Goal: Navigation & Orientation: Find specific page/section

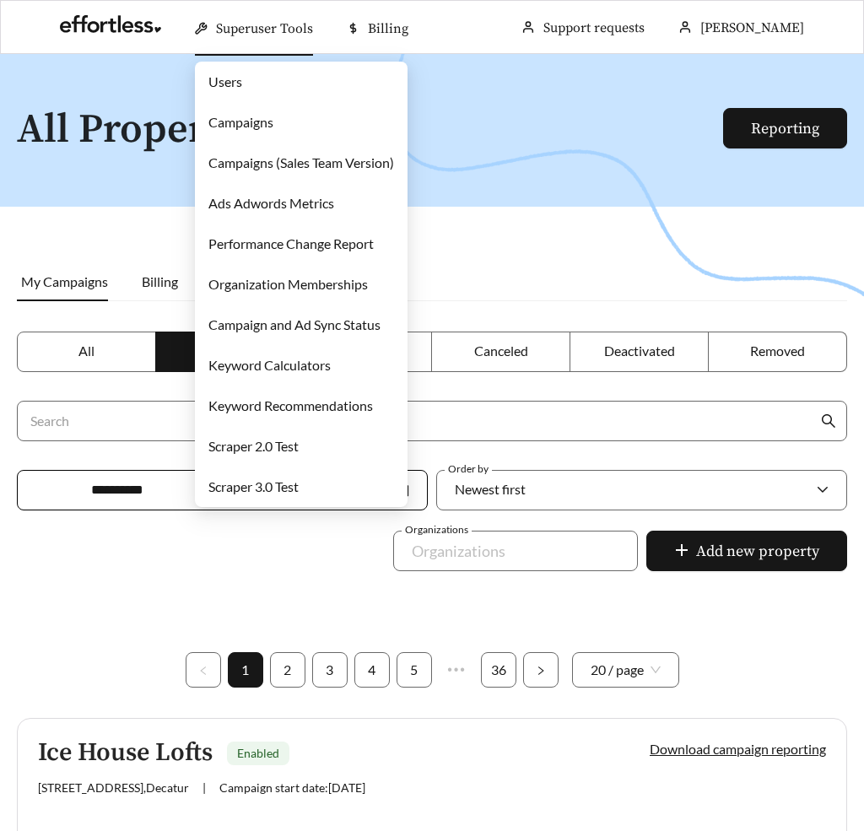
click at [257, 116] on link "Campaigns" at bounding box center [240, 122] width 65 height 16
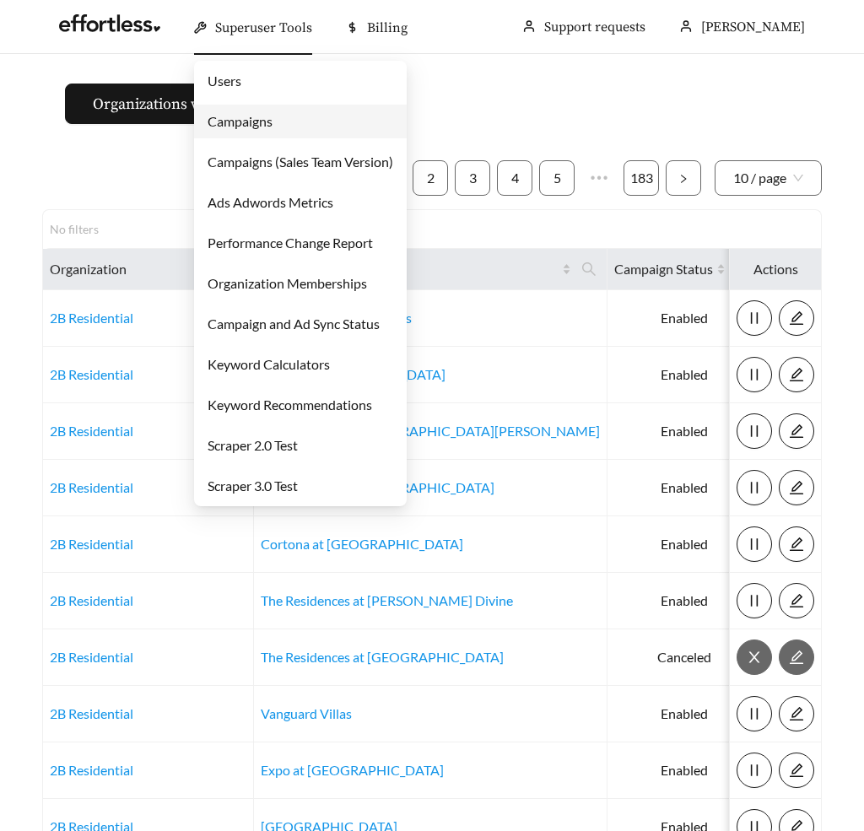
click at [229, 81] on link "Users" at bounding box center [225, 81] width 34 height 16
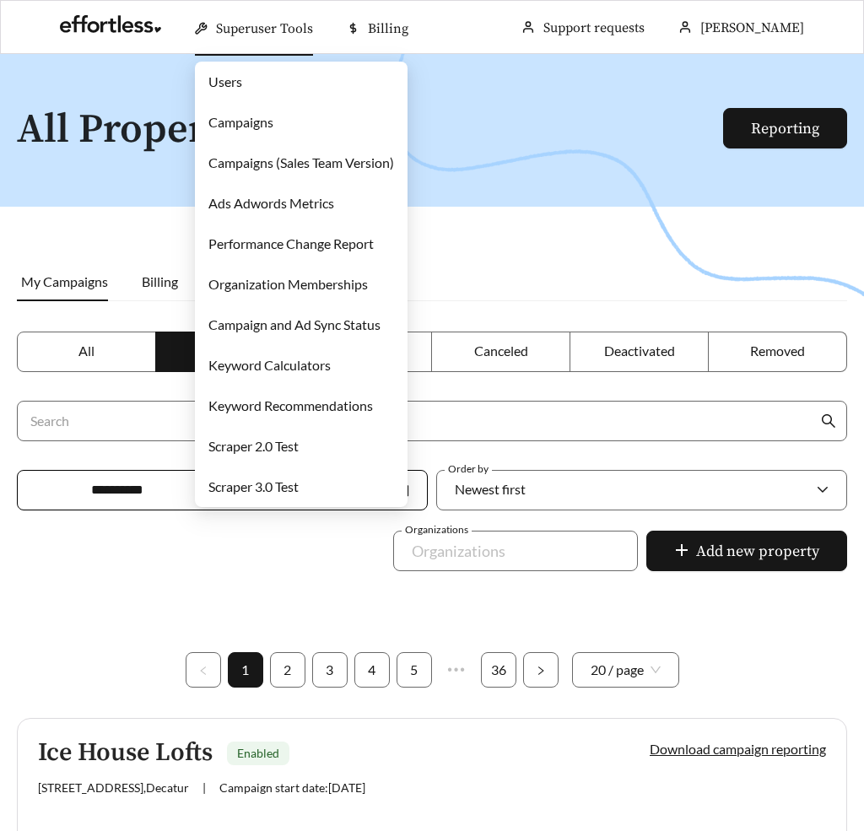
click at [234, 89] on link "Users" at bounding box center [225, 81] width 34 height 16
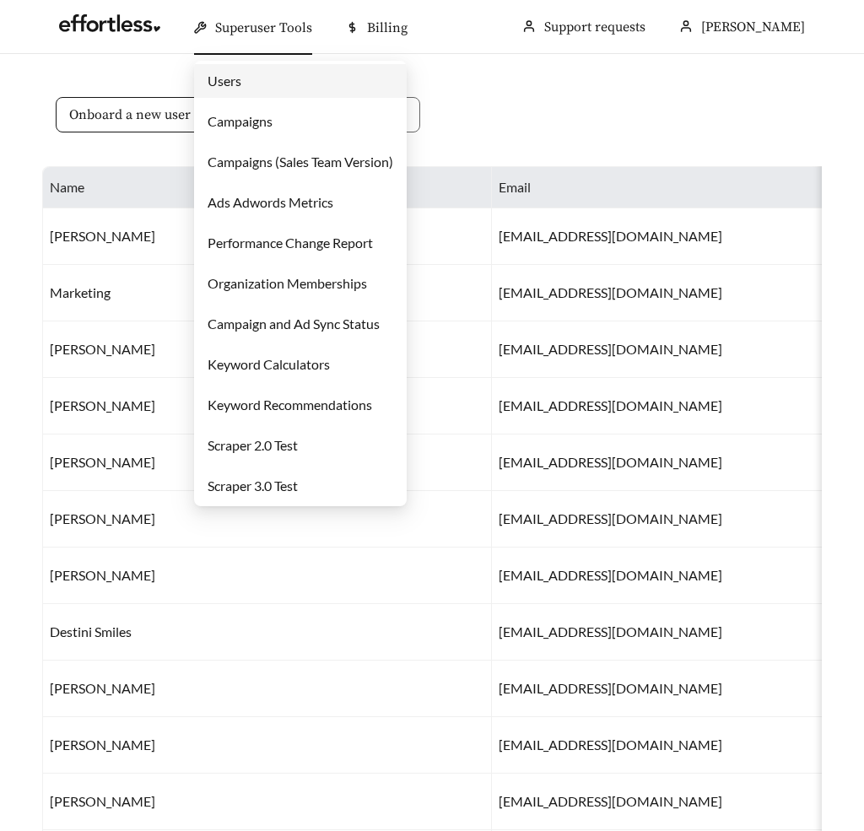
click at [218, 84] on link "Users" at bounding box center [225, 81] width 34 height 16
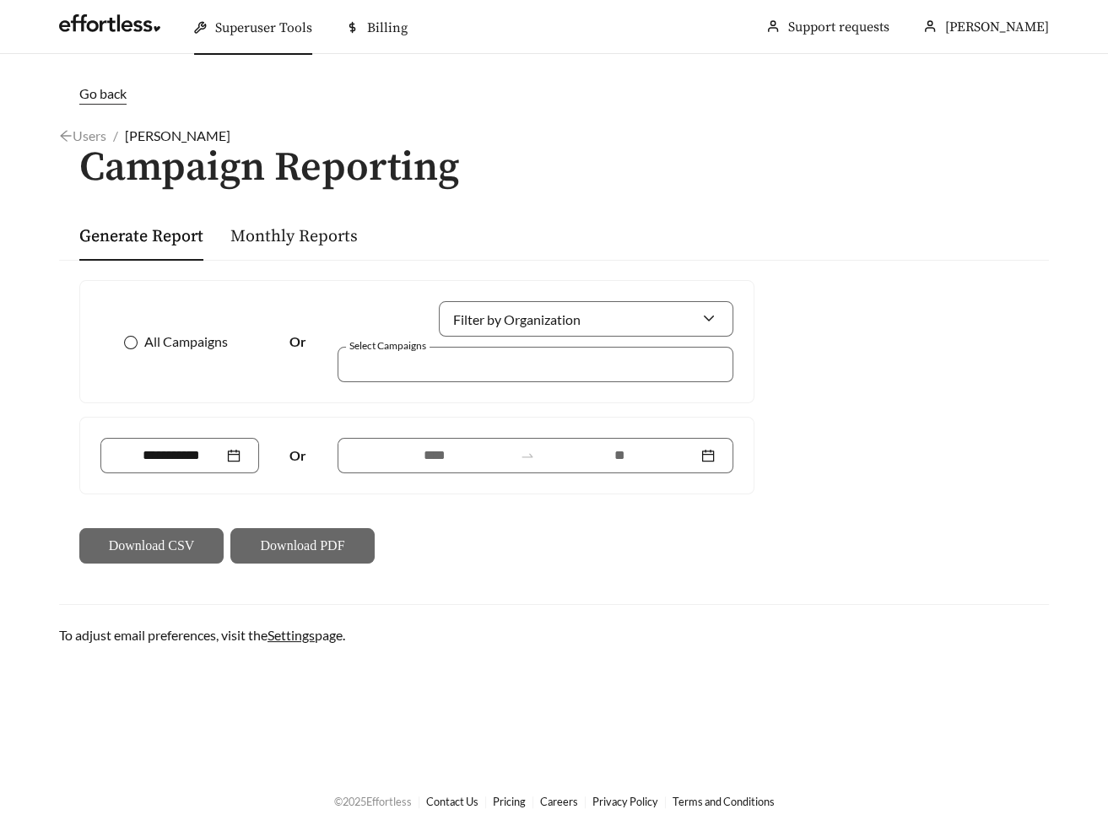
click at [183, 343] on span "All Campaigns" at bounding box center [186, 342] width 97 height 20
click at [181, 467] on div at bounding box center [179, 455] width 159 height 35
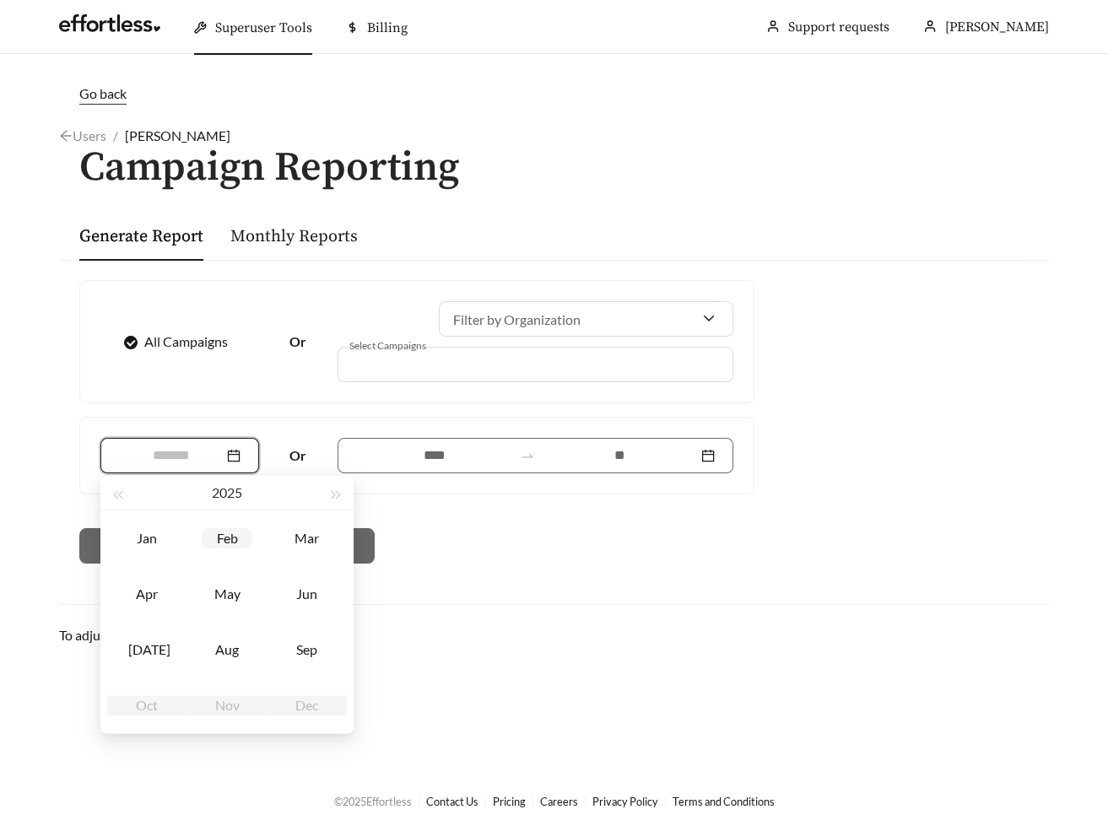
click at [239, 545] on div "Feb" at bounding box center [227, 538] width 51 height 20
type input "*******"
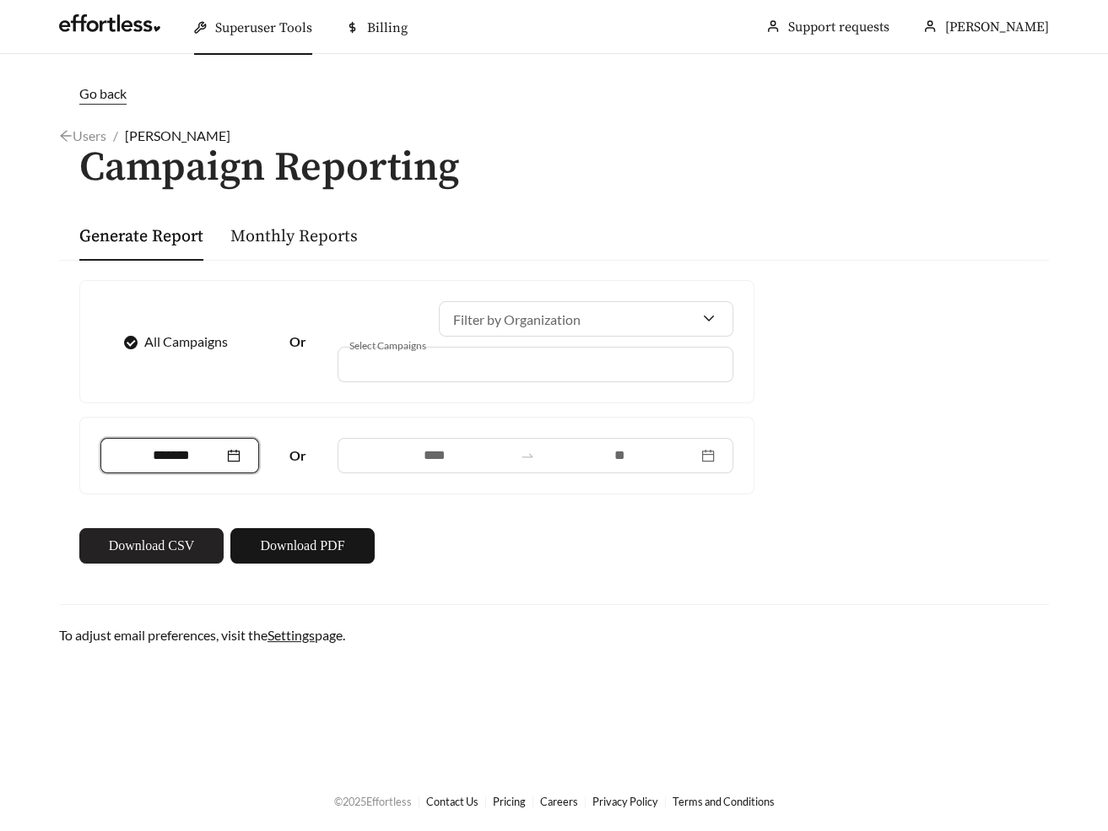
click at [188, 544] on span "Download CSV" at bounding box center [152, 546] width 86 height 20
click at [249, 450] on div "*******" at bounding box center [179, 455] width 159 height 35
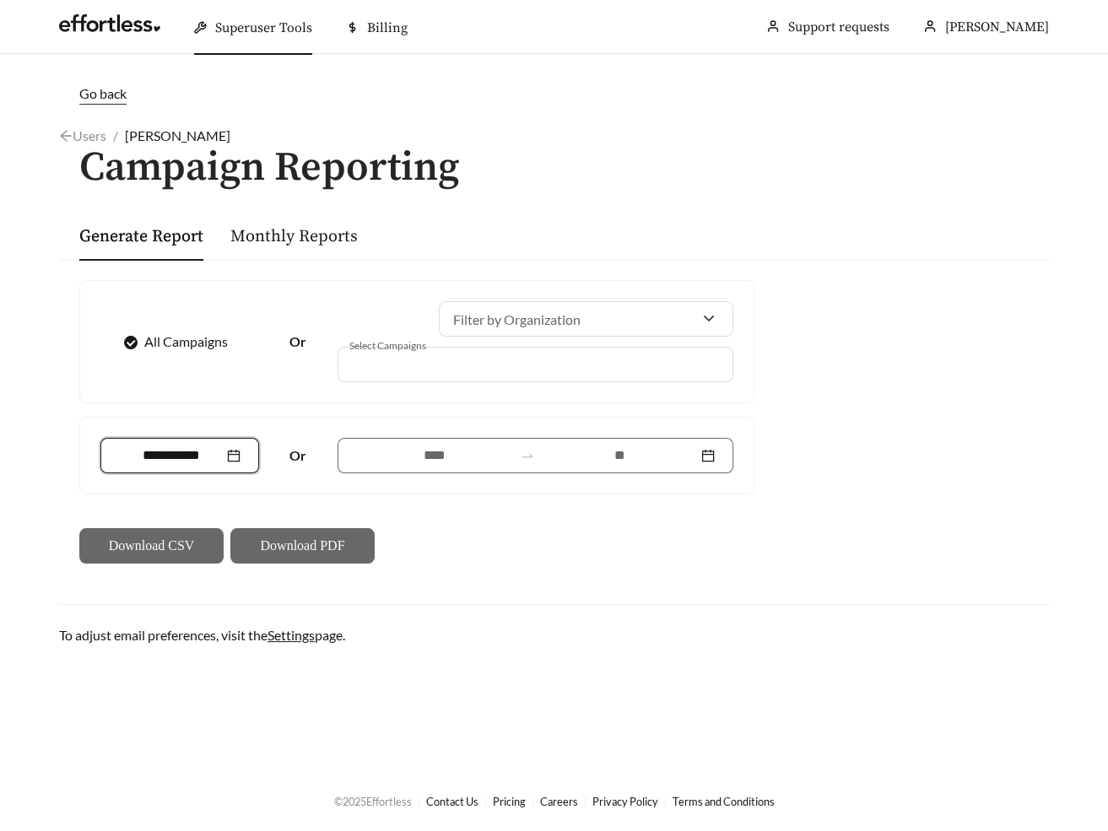
click at [239, 451] on div at bounding box center [180, 456] width 122 height 20
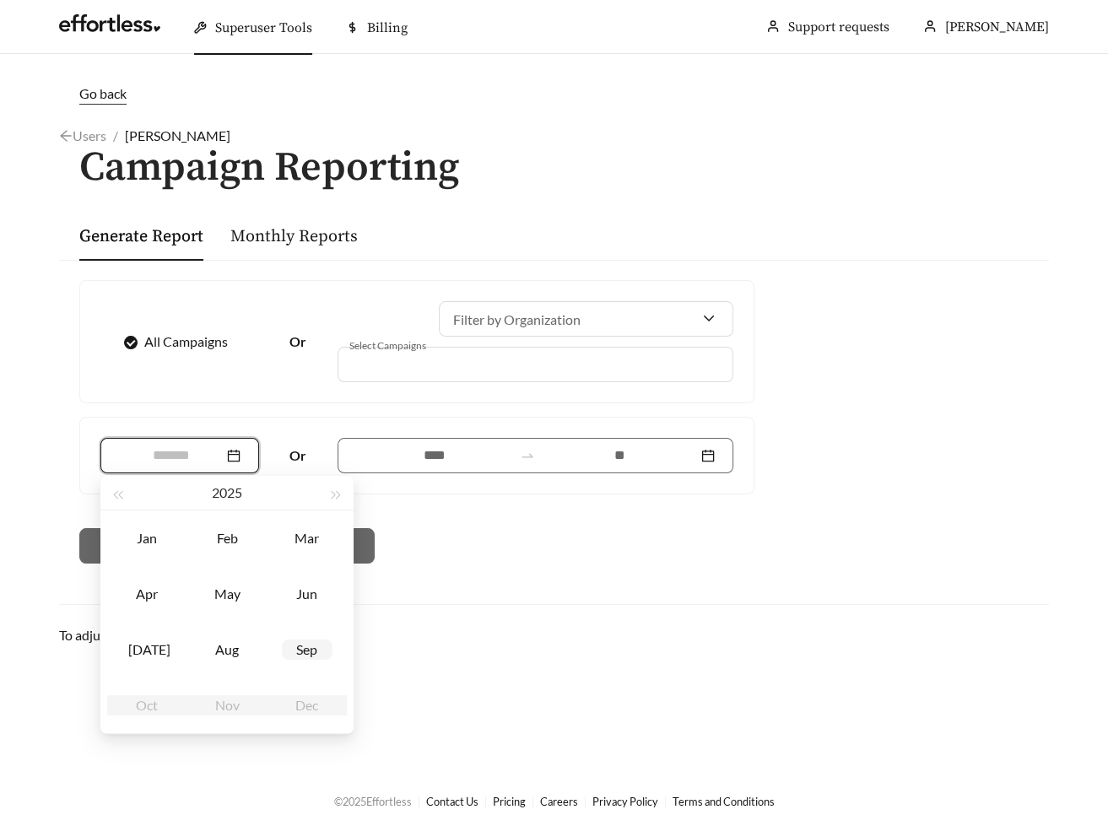
click at [311, 647] on div "Sep" at bounding box center [307, 650] width 51 height 20
type input "*******"
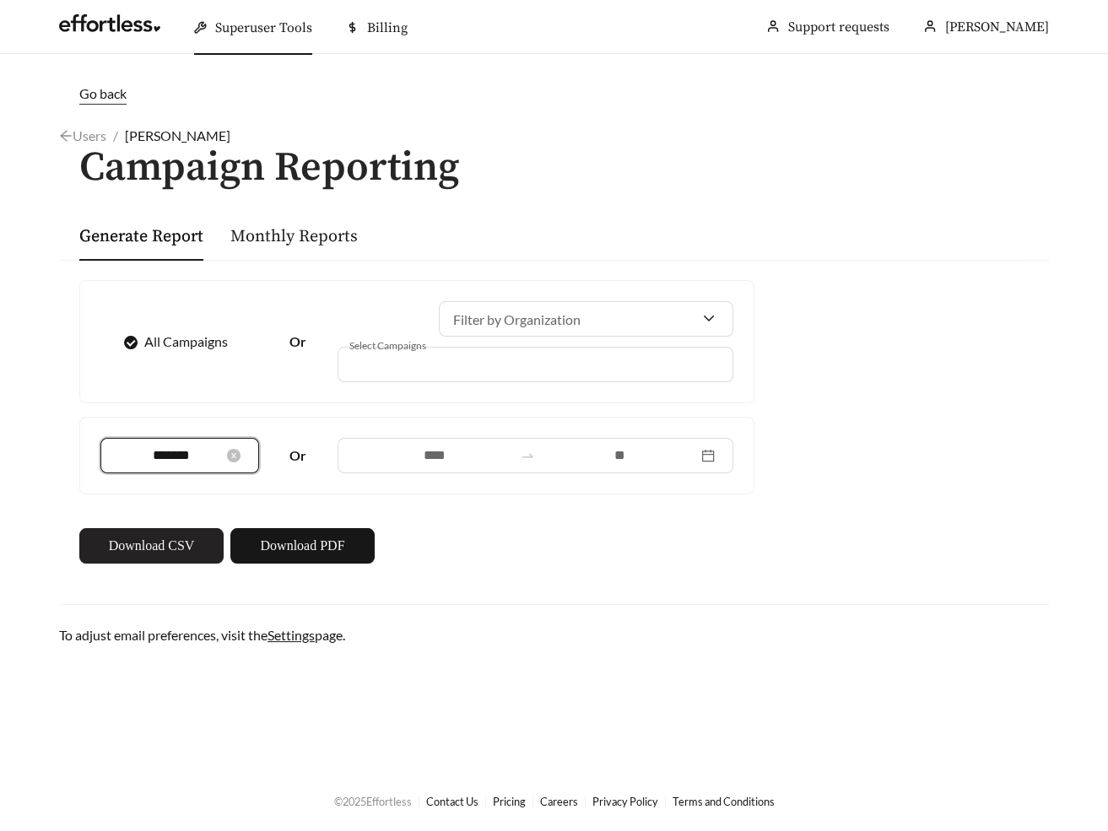
click at [182, 536] on span "Download CSV" at bounding box center [152, 546] width 86 height 20
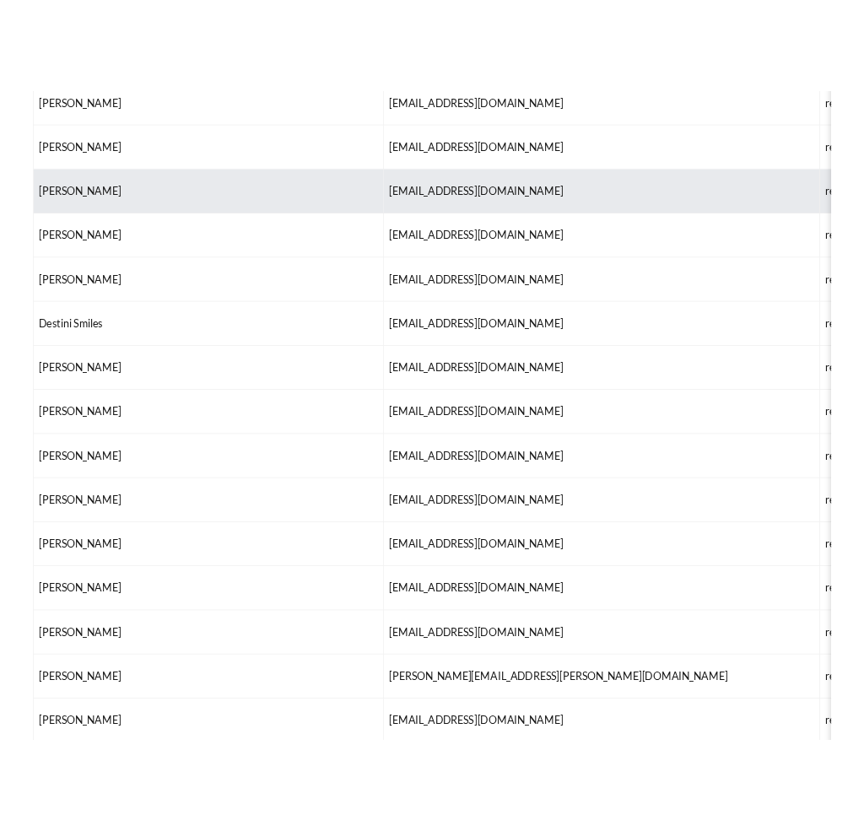
scroll to position [354, 0]
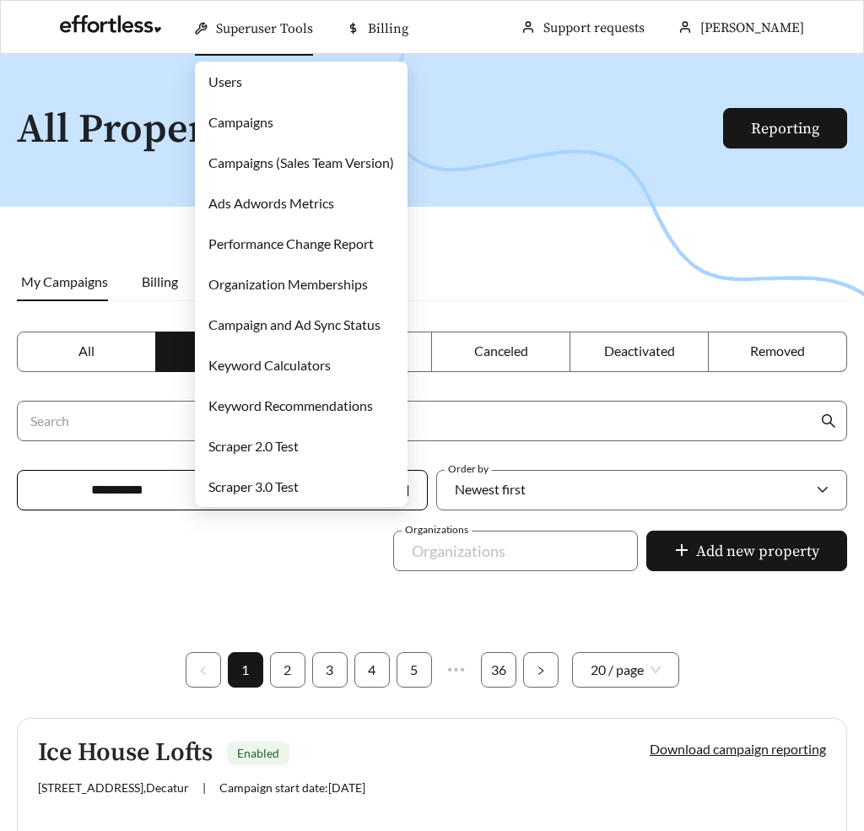
click at [225, 115] on link "Campaigns" at bounding box center [240, 122] width 65 height 16
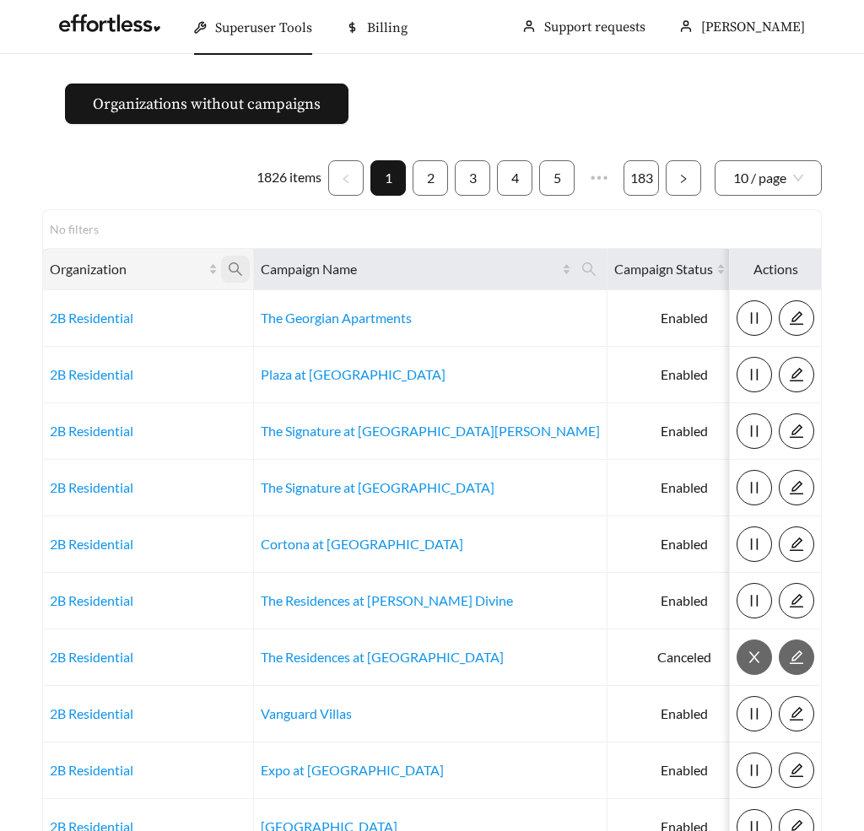
click at [232, 262] on icon "search" at bounding box center [235, 269] width 15 height 15
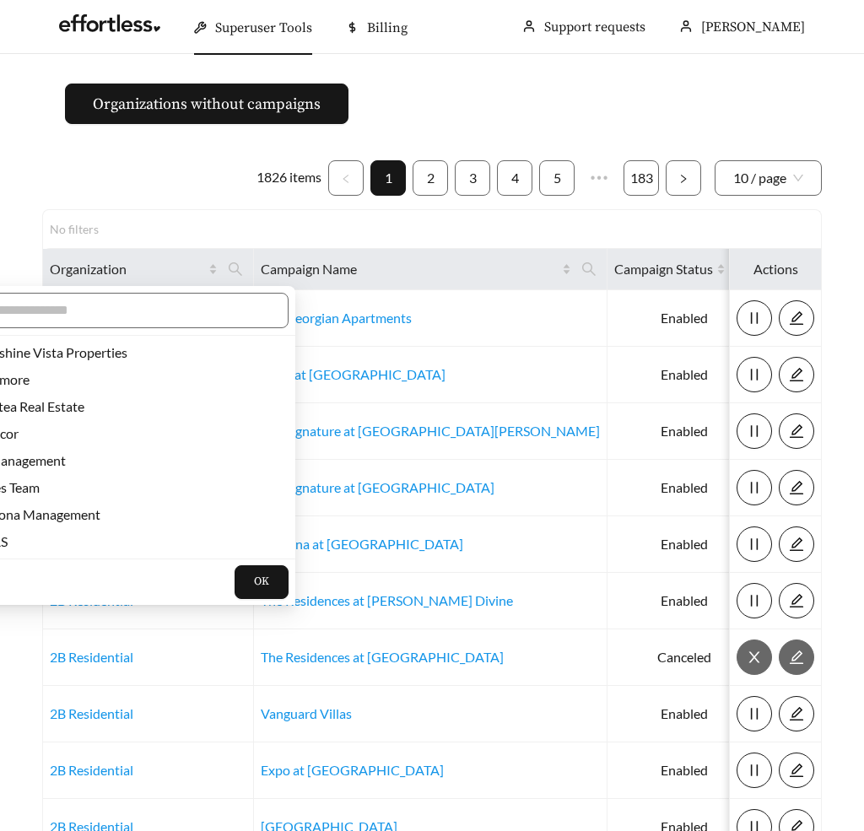
click at [25, 238] on main "Organizations without campaigns 1826 items 1 2 3 4 5 ••• 183 10 / page No filte…" at bounding box center [432, 501] width 864 height 894
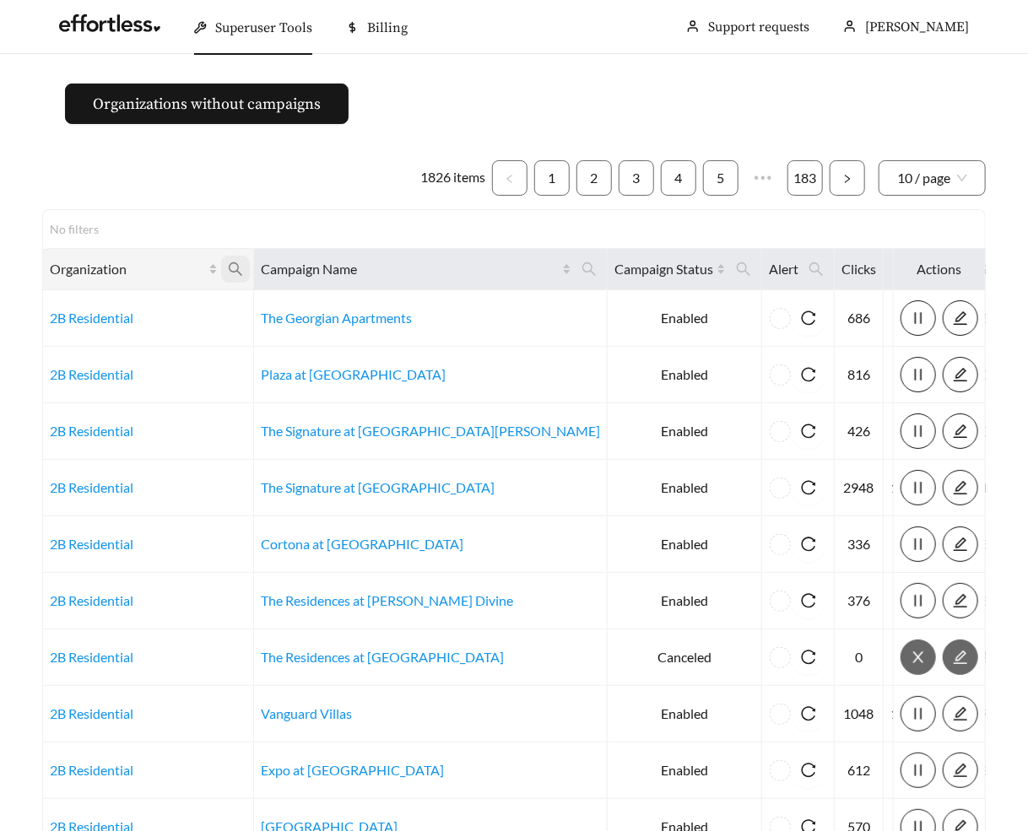
click at [237, 275] on icon "search" at bounding box center [235, 269] width 15 height 15
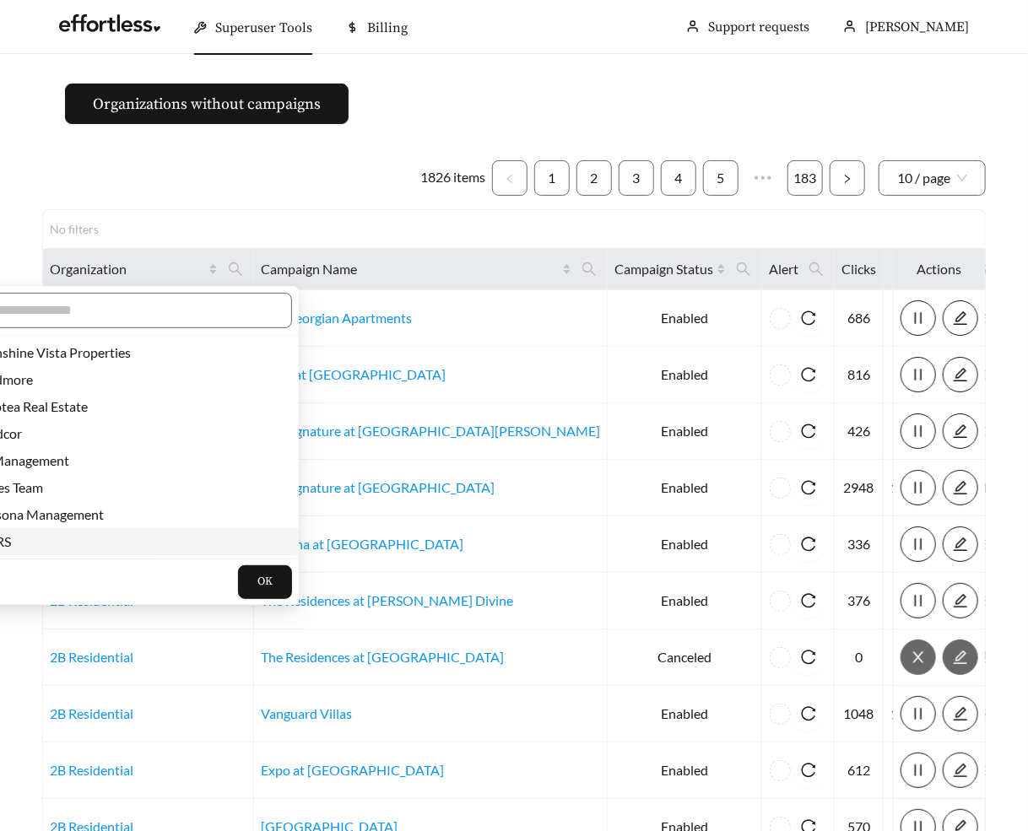
click at [48, 528] on li "JARS" at bounding box center [120, 541] width 357 height 27
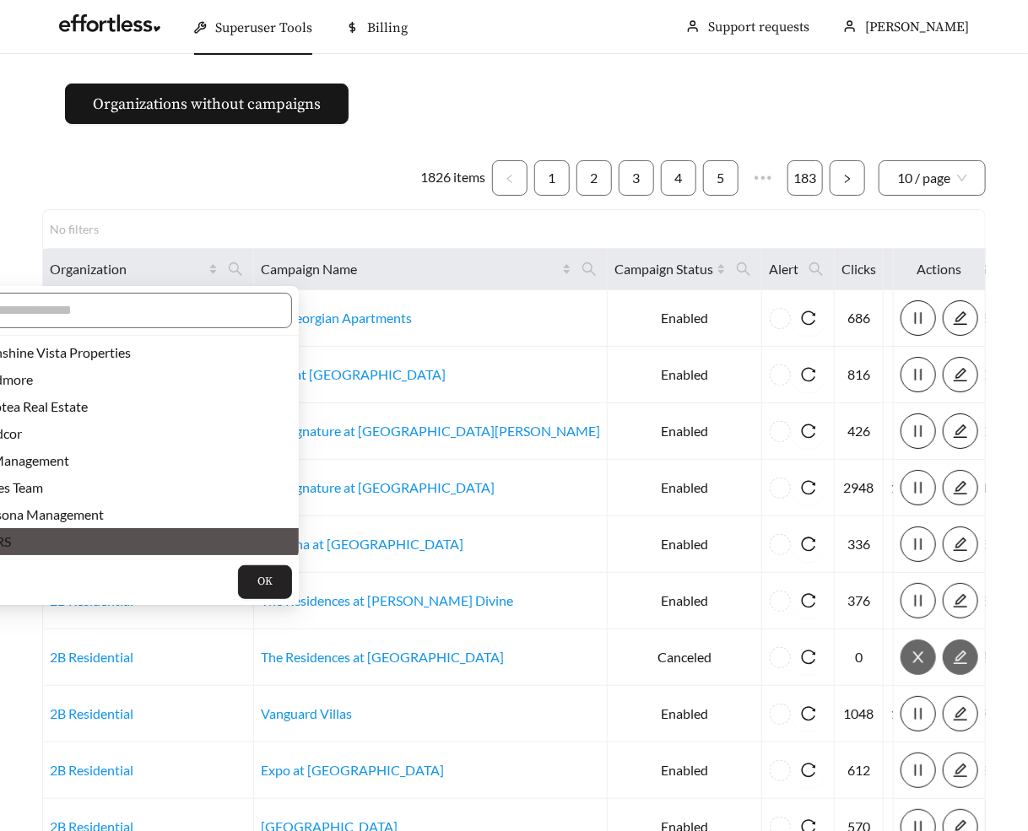
click at [257, 577] on span "OK" at bounding box center [264, 582] width 15 height 17
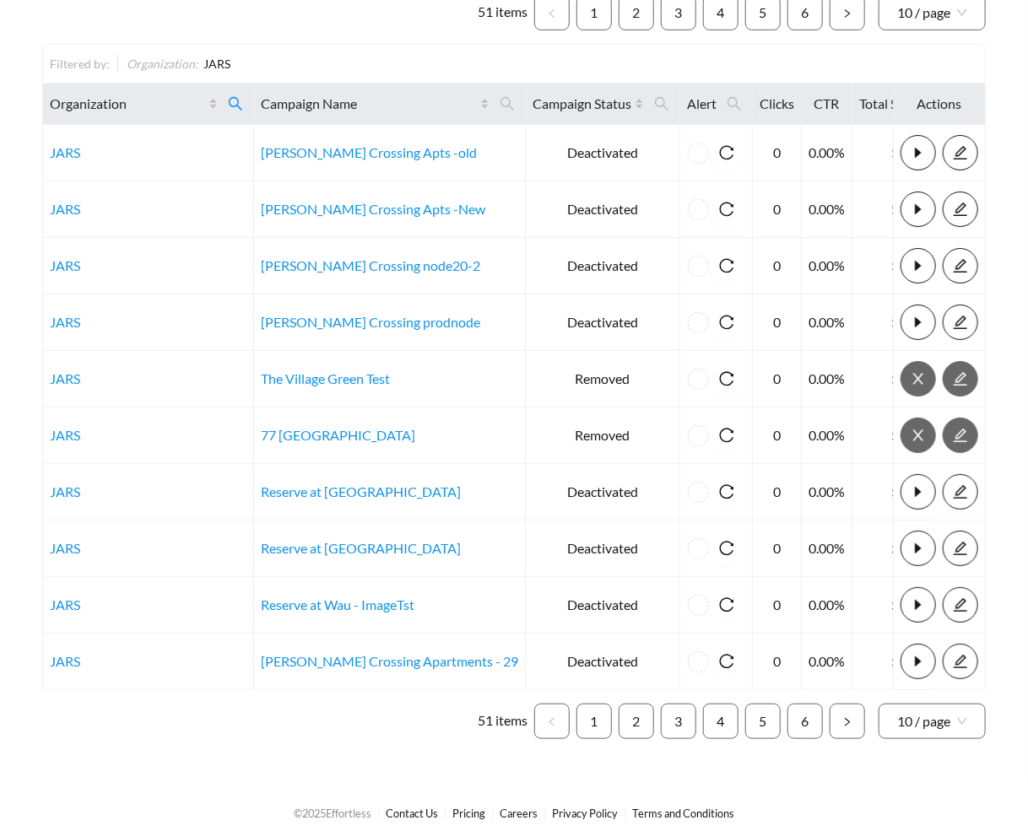
scroll to position [175, 0]
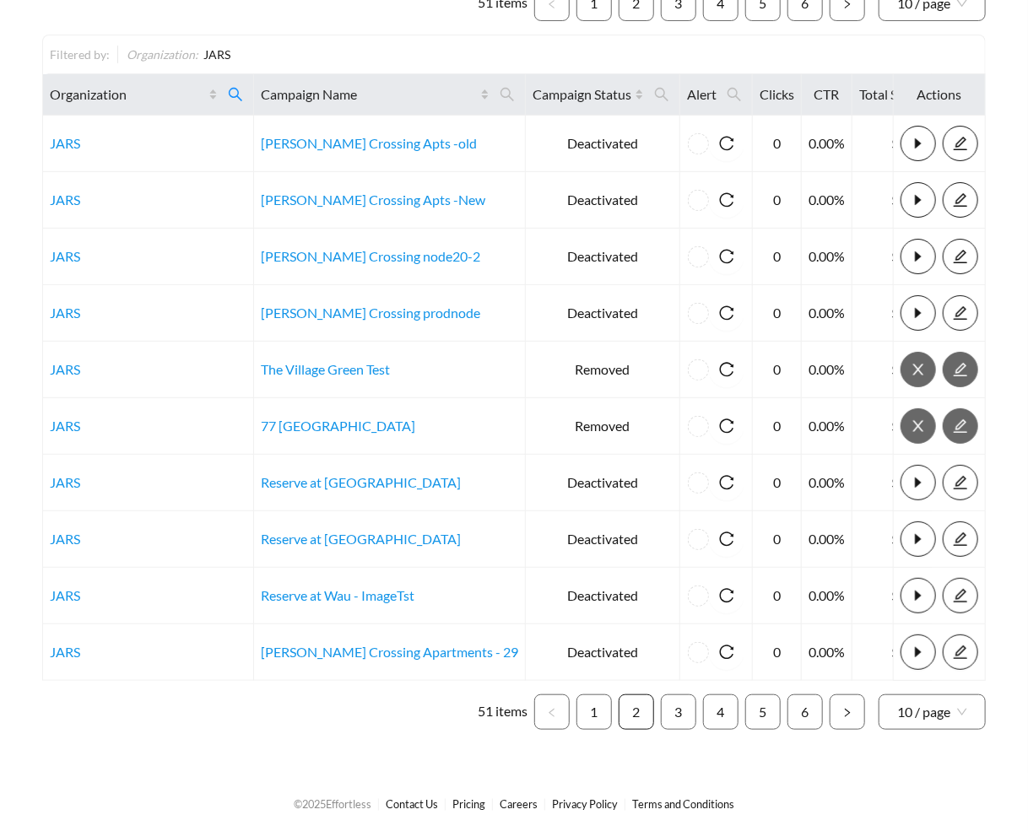
click at [625, 701] on link "2" at bounding box center [637, 712] width 34 height 34
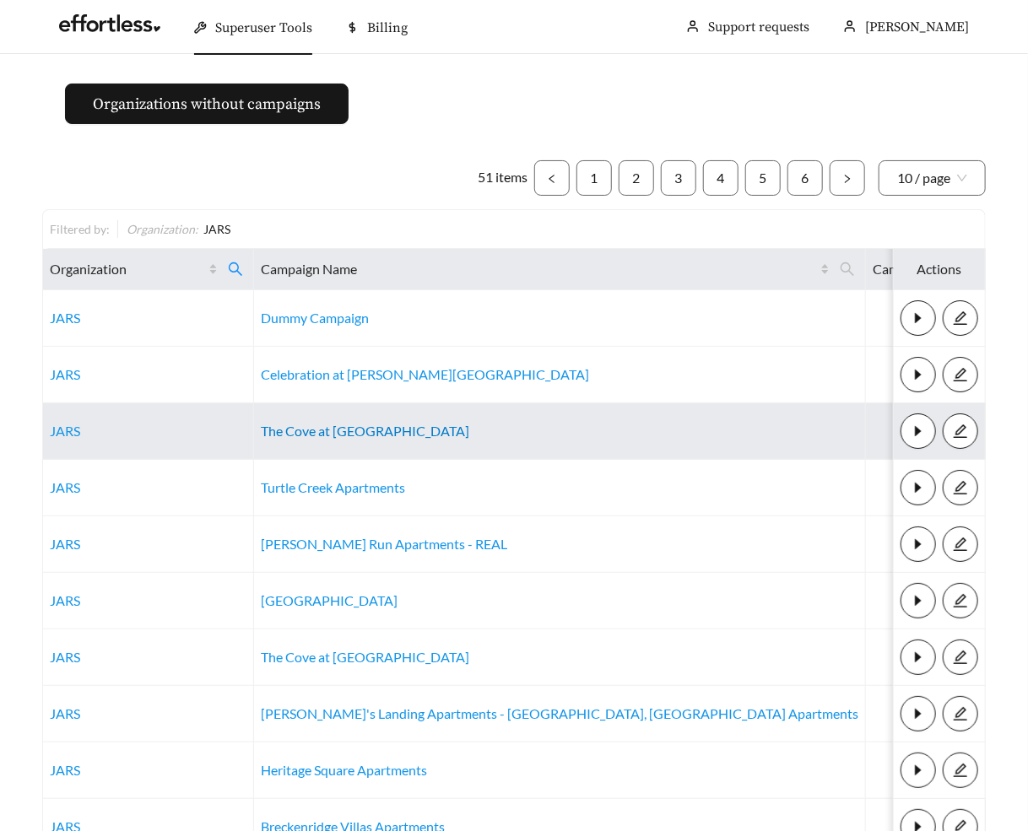
scroll to position [175, 0]
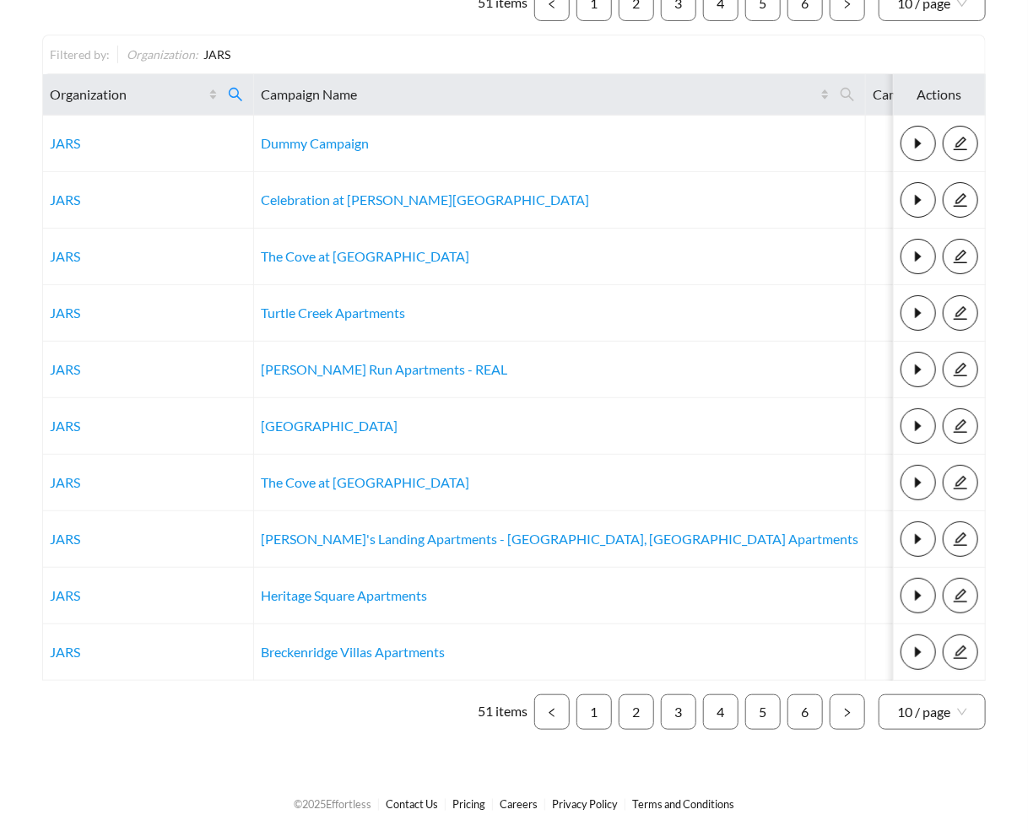
click at [863, 690] on div "51 items 1 2 3 4 5 6 10 / page Filtered by: Organization : JARS Organization Ca…" at bounding box center [514, 358] width 944 height 744
click at [863, 706] on span "10 / page" at bounding box center [932, 712] width 70 height 34
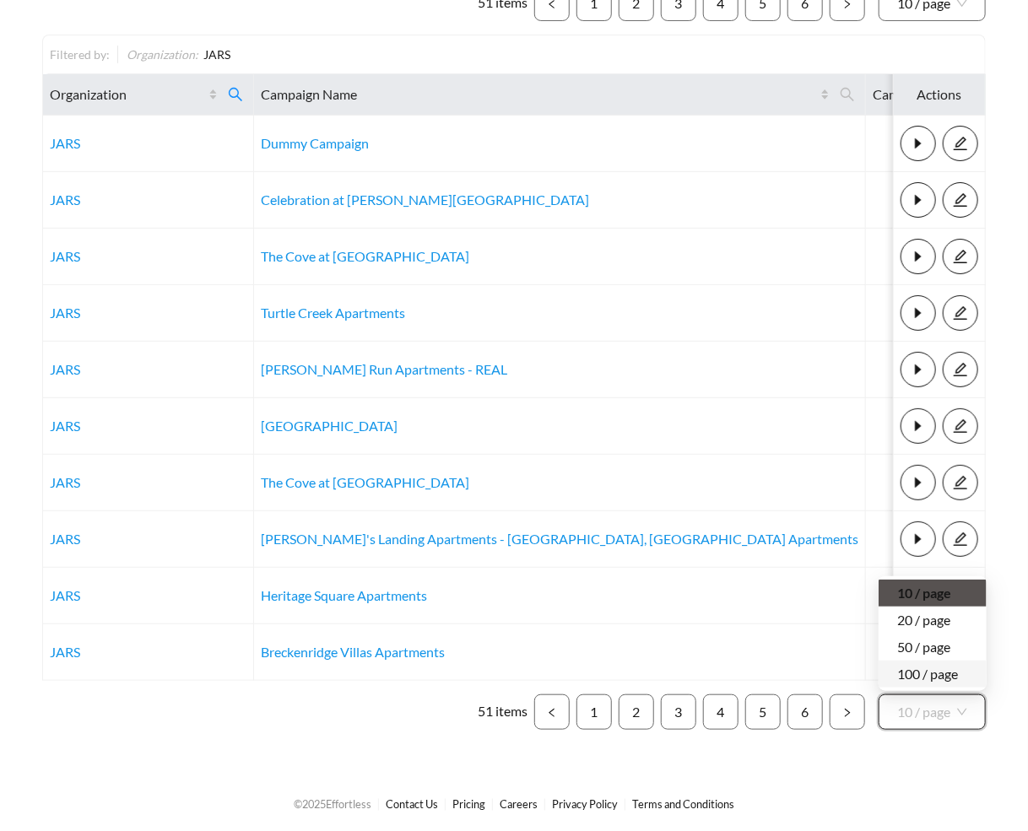
click at [863, 678] on div "100 / page" at bounding box center [932, 674] width 71 height 19
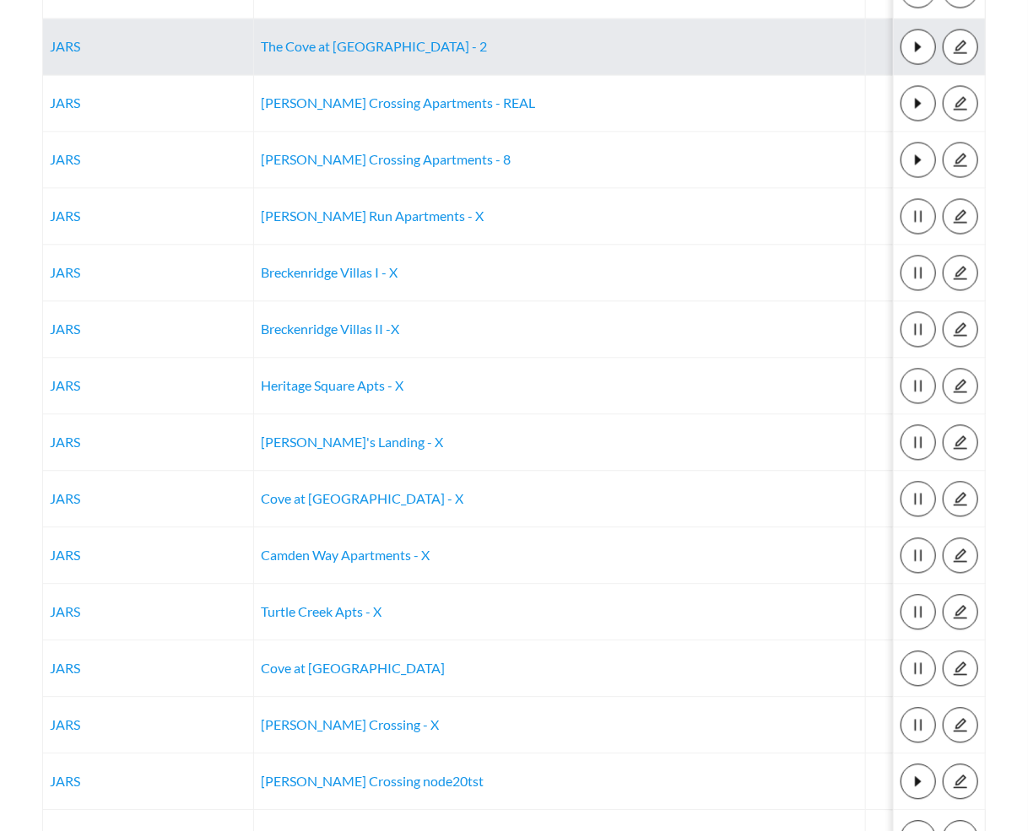
scroll to position [1461, 0]
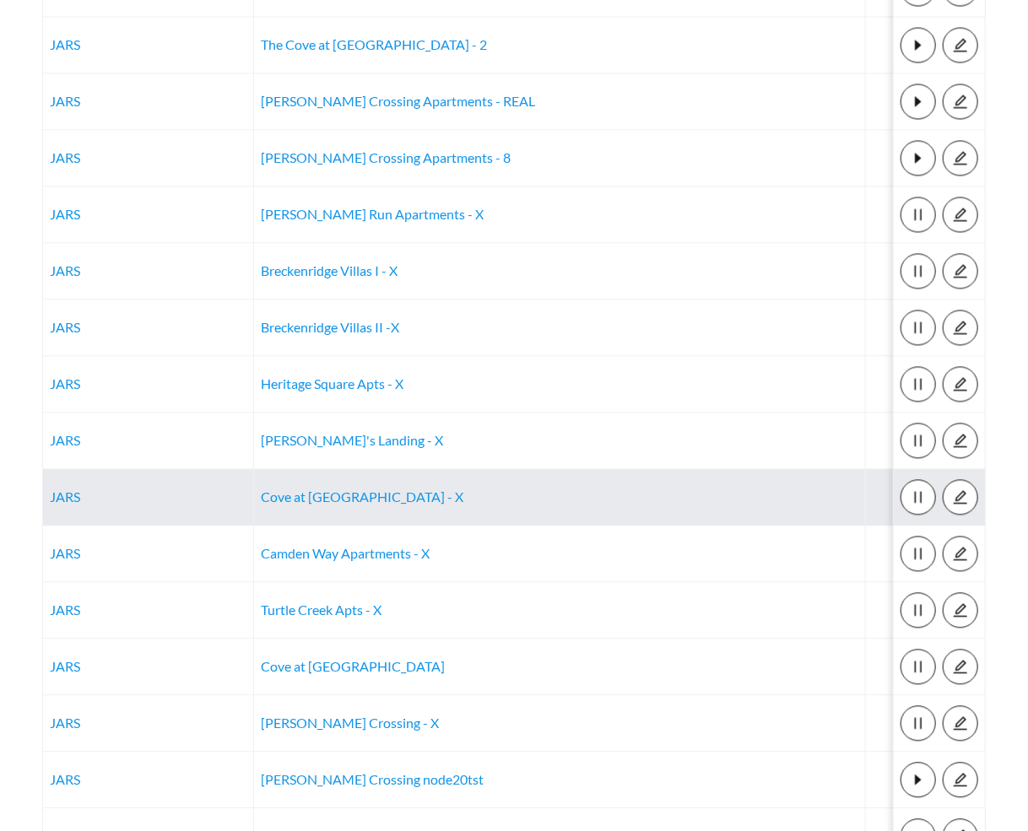
click at [323, 505] on td "Cove at Golden Isles - X" at bounding box center [560, 497] width 612 height 57
click at [324, 494] on link "Cove at Golden Isles - X" at bounding box center [362, 497] width 203 height 16
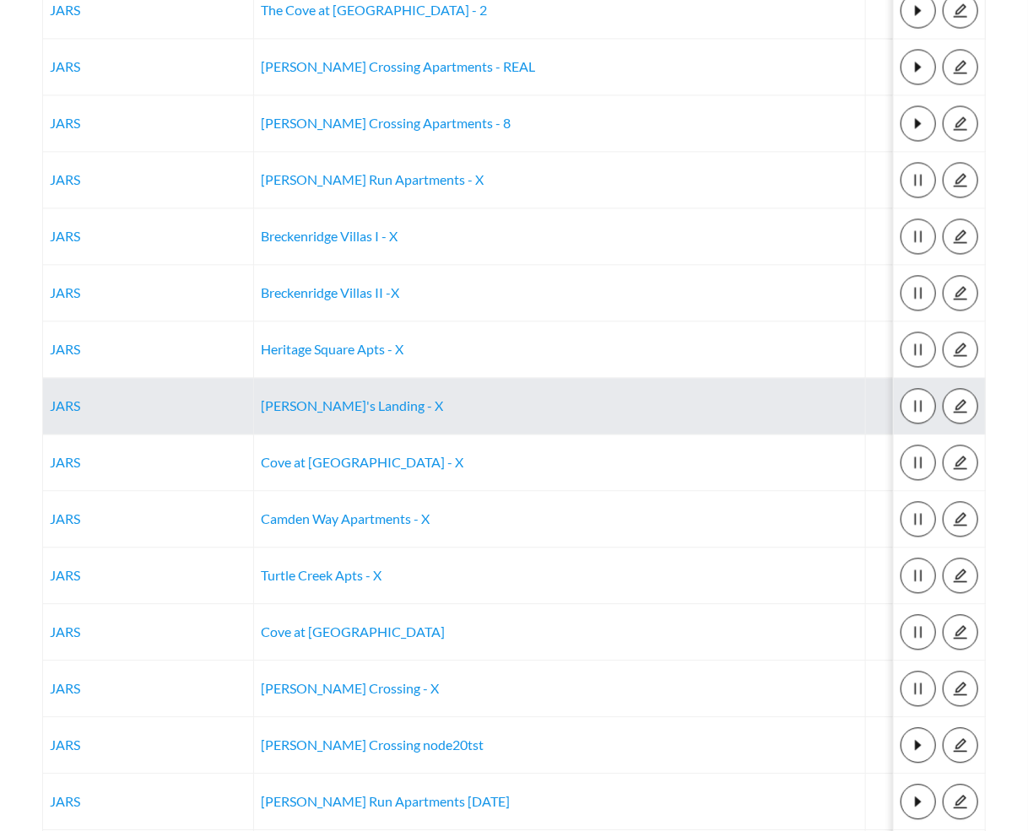
scroll to position [1502, 0]
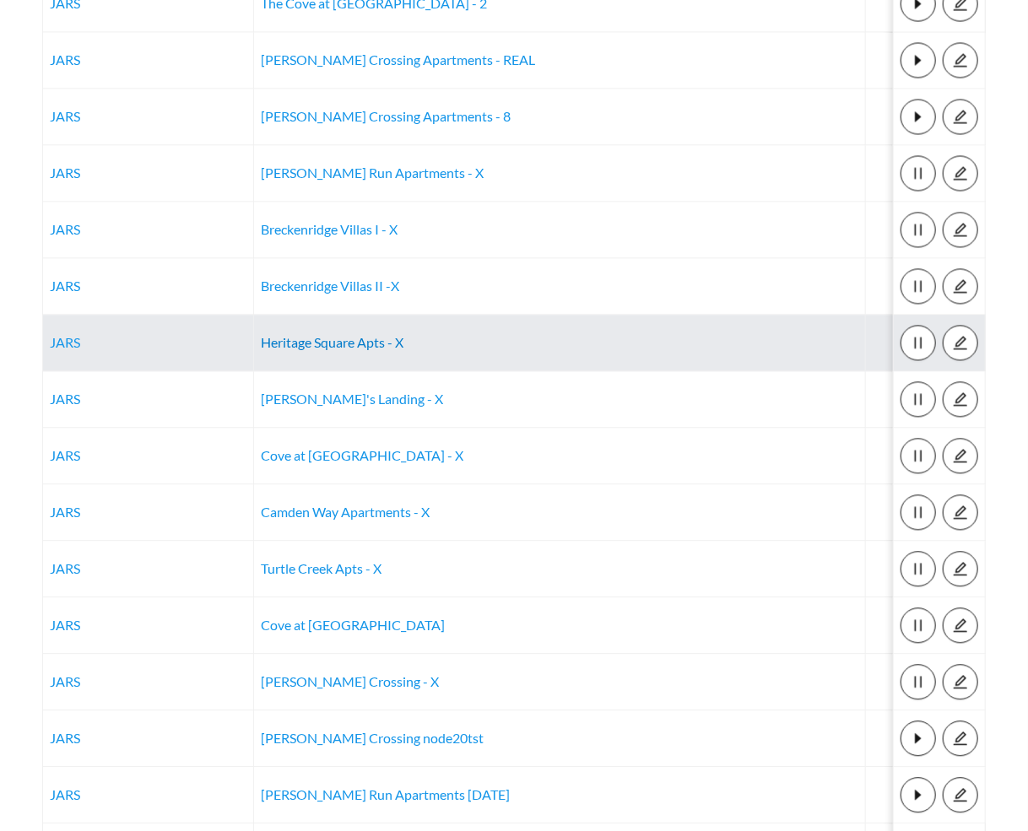
click at [349, 336] on link "Heritage Square Apts - X" at bounding box center [332, 342] width 143 height 16
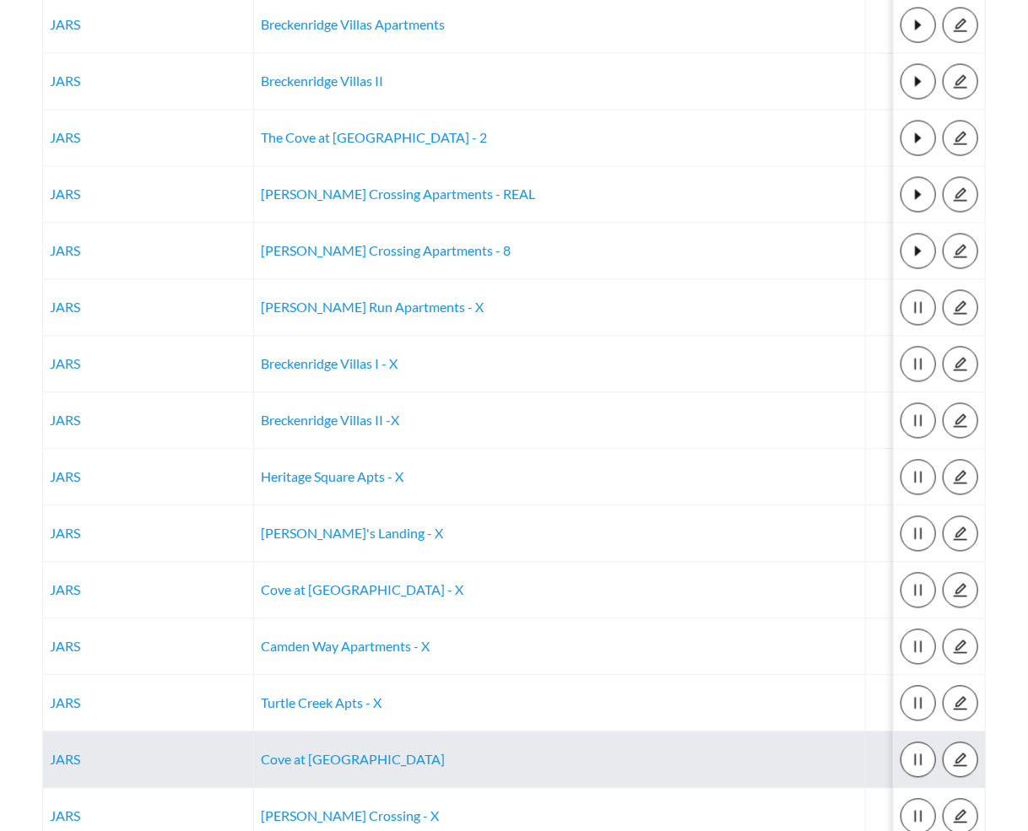
scroll to position [1357, 0]
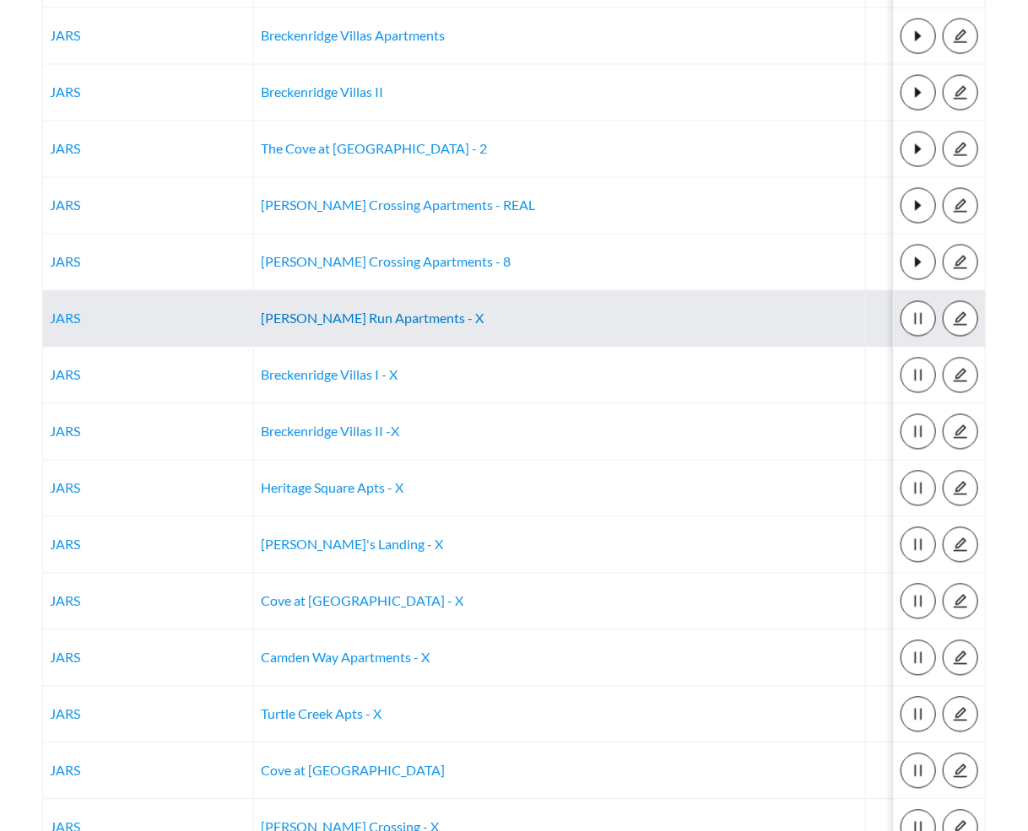
click at [330, 310] on link "Ramsey Run Apartments - X" at bounding box center [372, 318] width 223 height 16
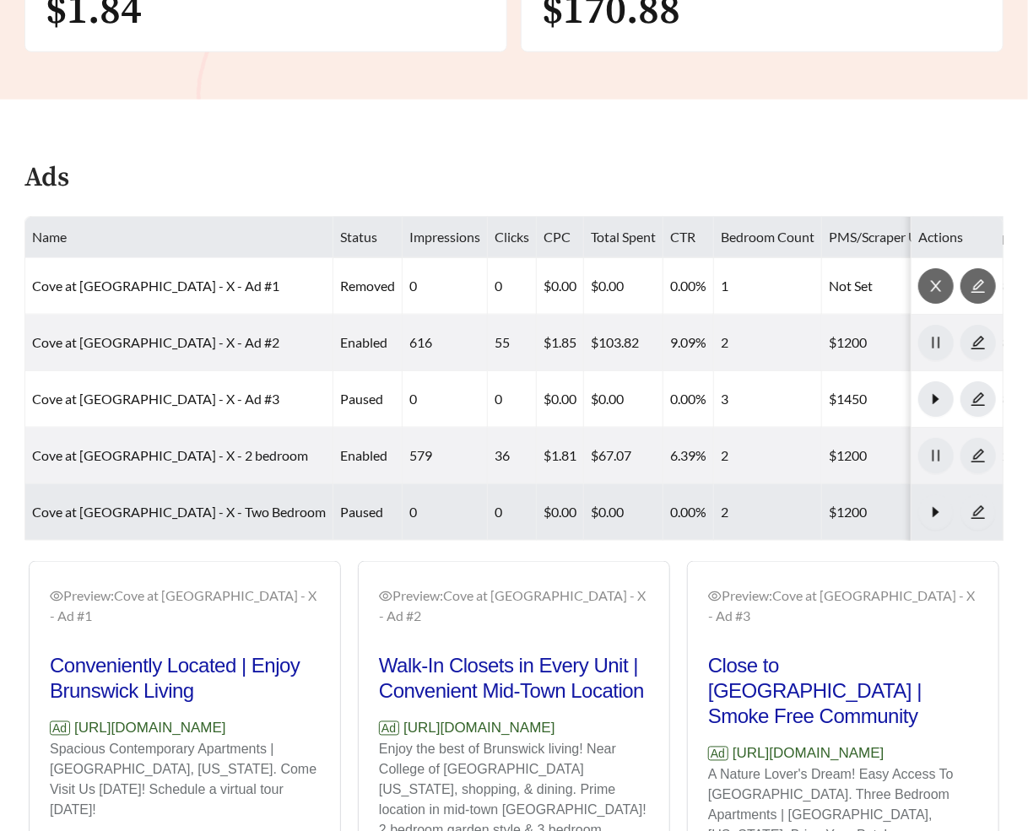
scroll to position [722, 0]
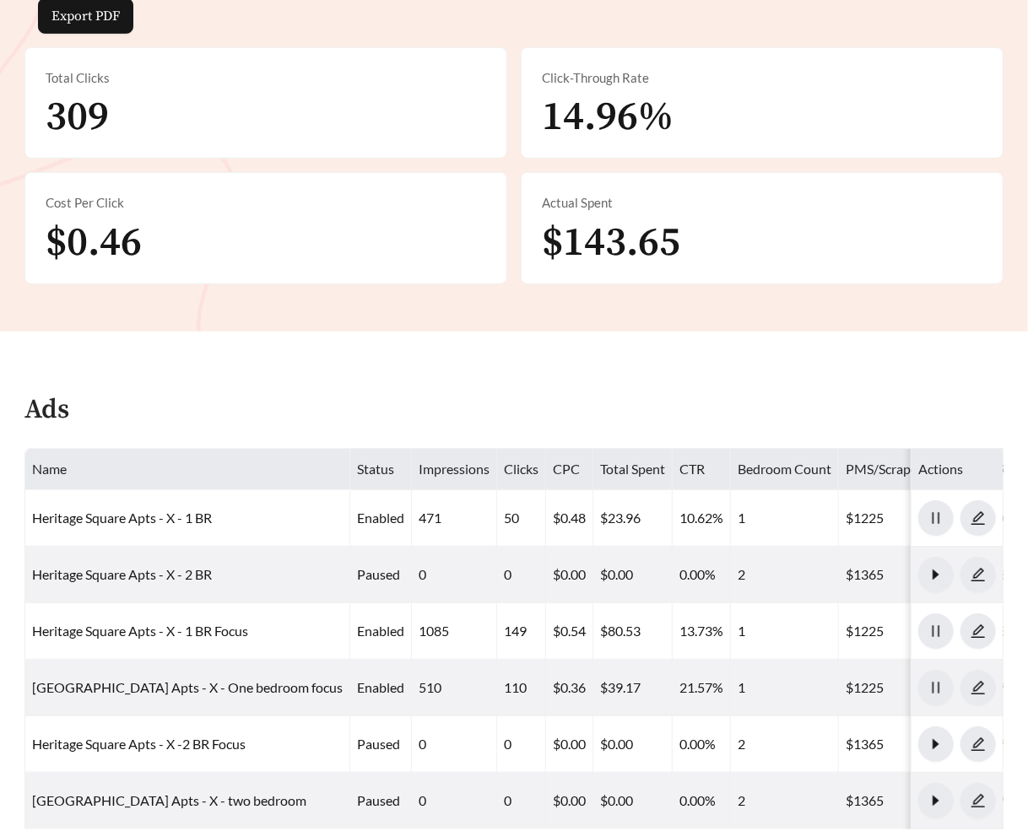
scroll to position [263, 0]
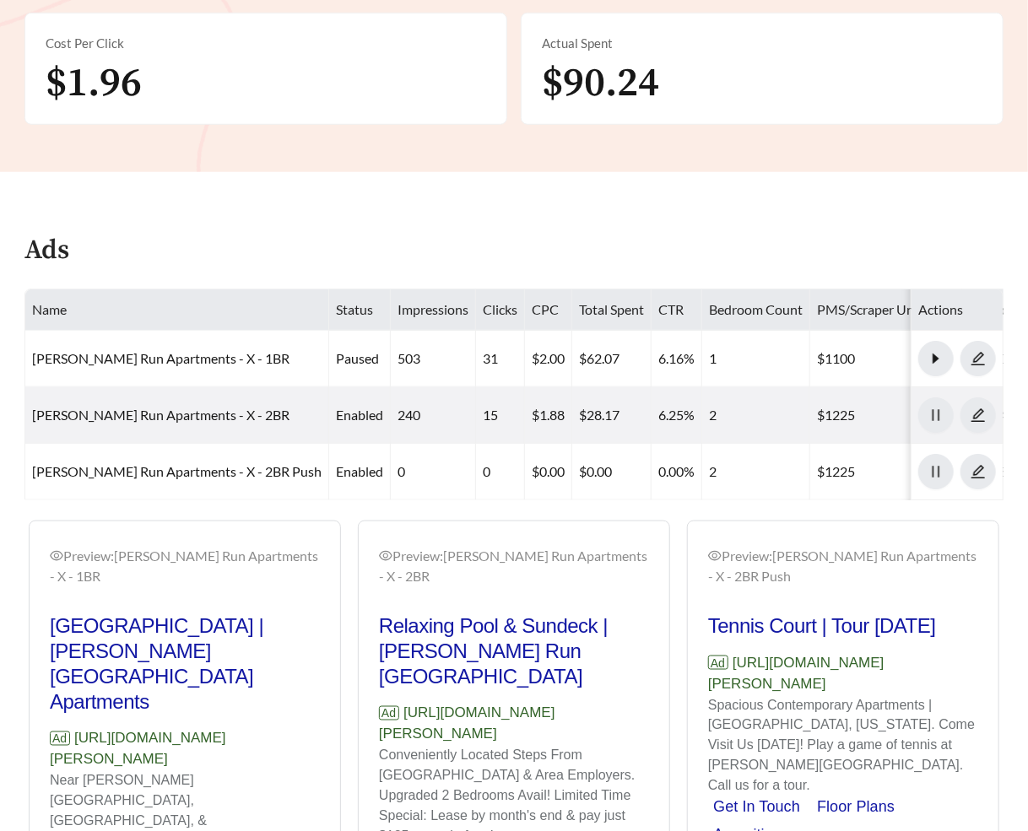
scroll to position [709, 0]
